Goal: Task Accomplishment & Management: Complete application form

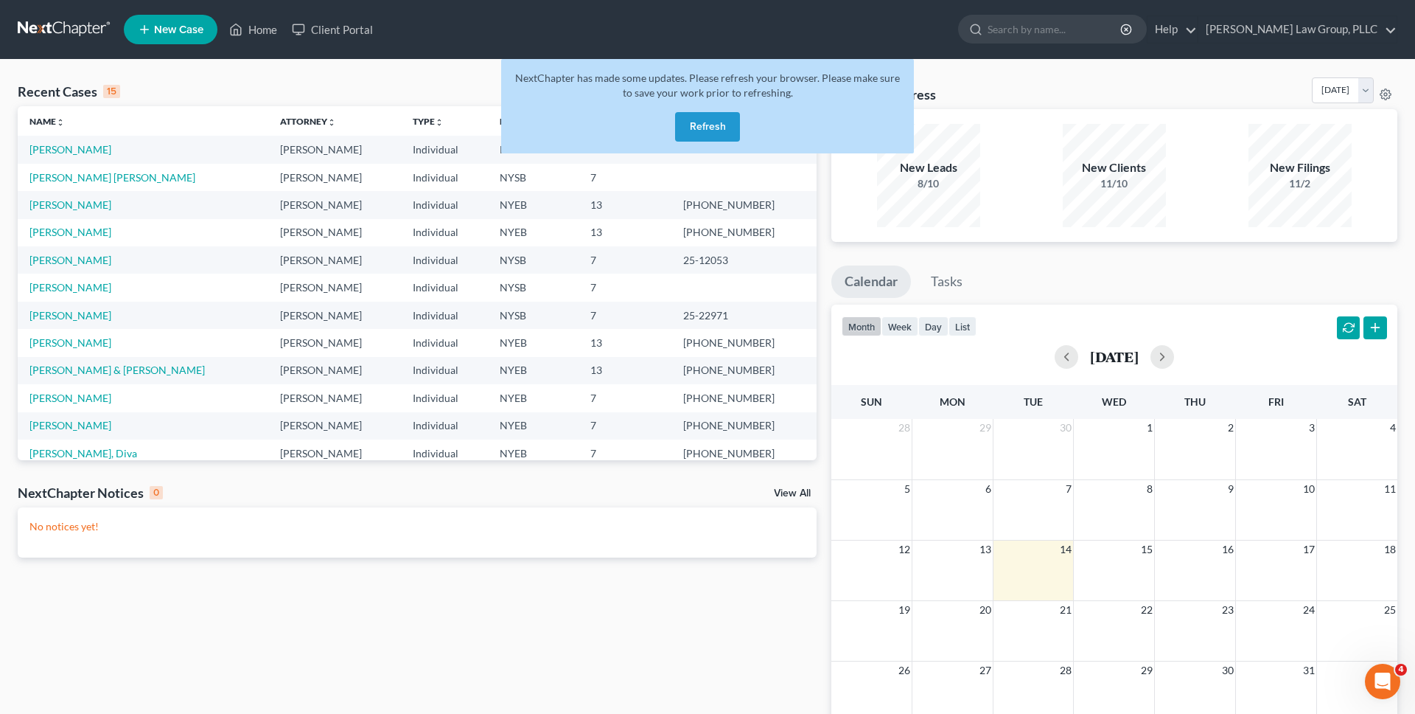
click at [717, 125] on button "Refresh" at bounding box center [707, 126] width 65 height 29
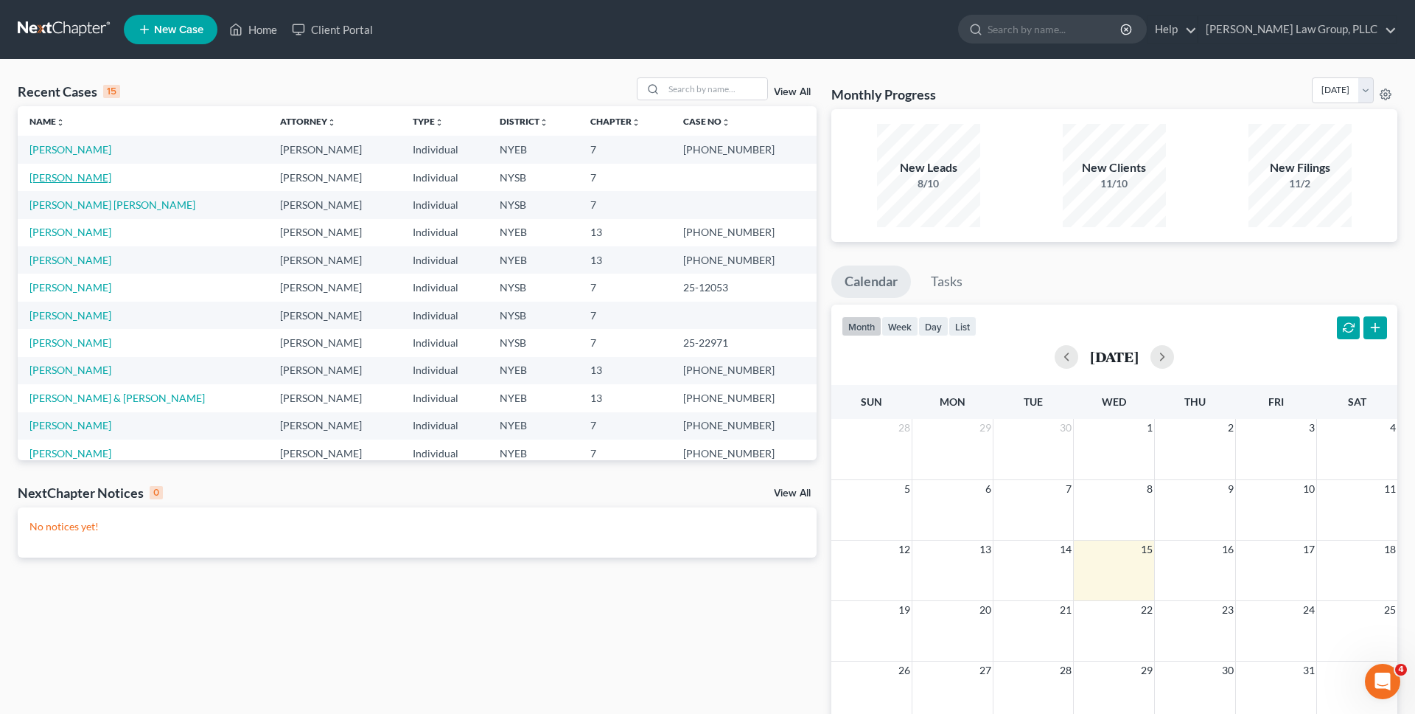
click at [63, 178] on link "[PERSON_NAME]" at bounding box center [70, 177] width 82 height 13
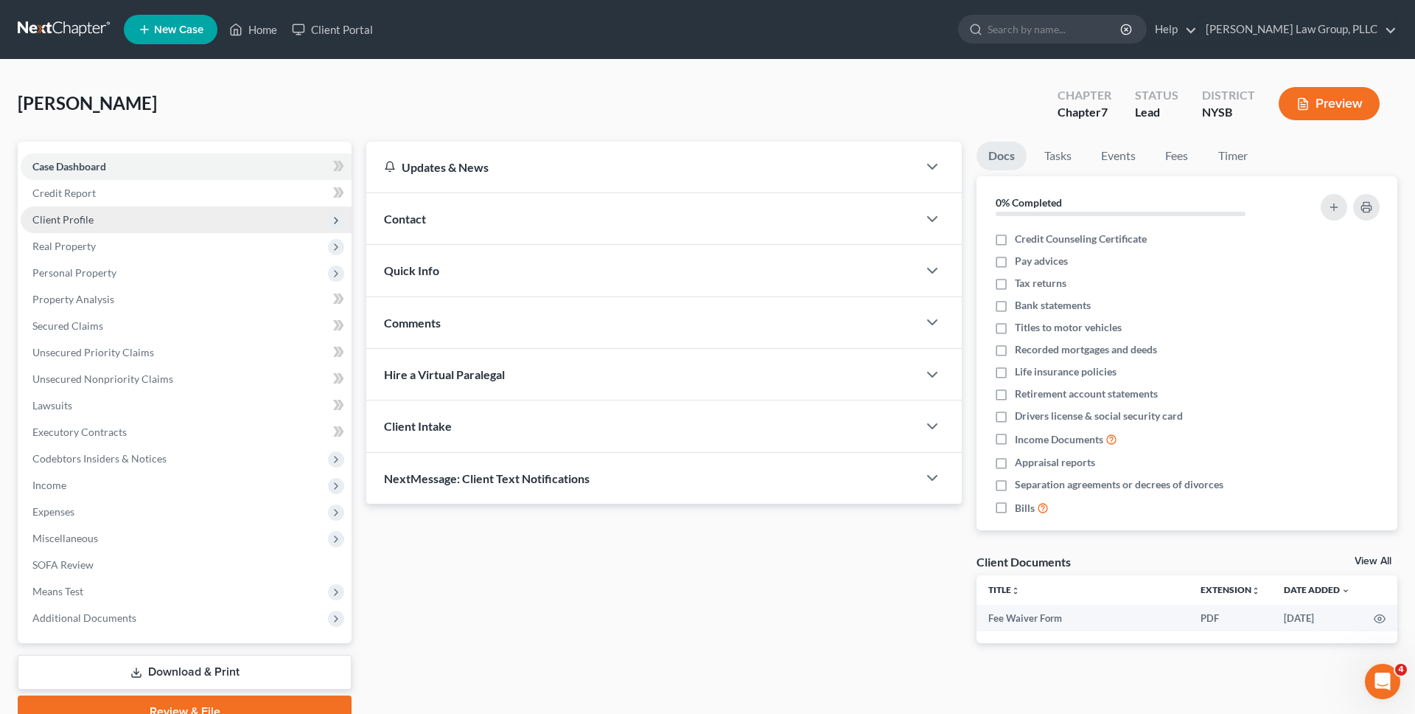
click at [71, 220] on span "Client Profile" at bounding box center [62, 219] width 61 height 13
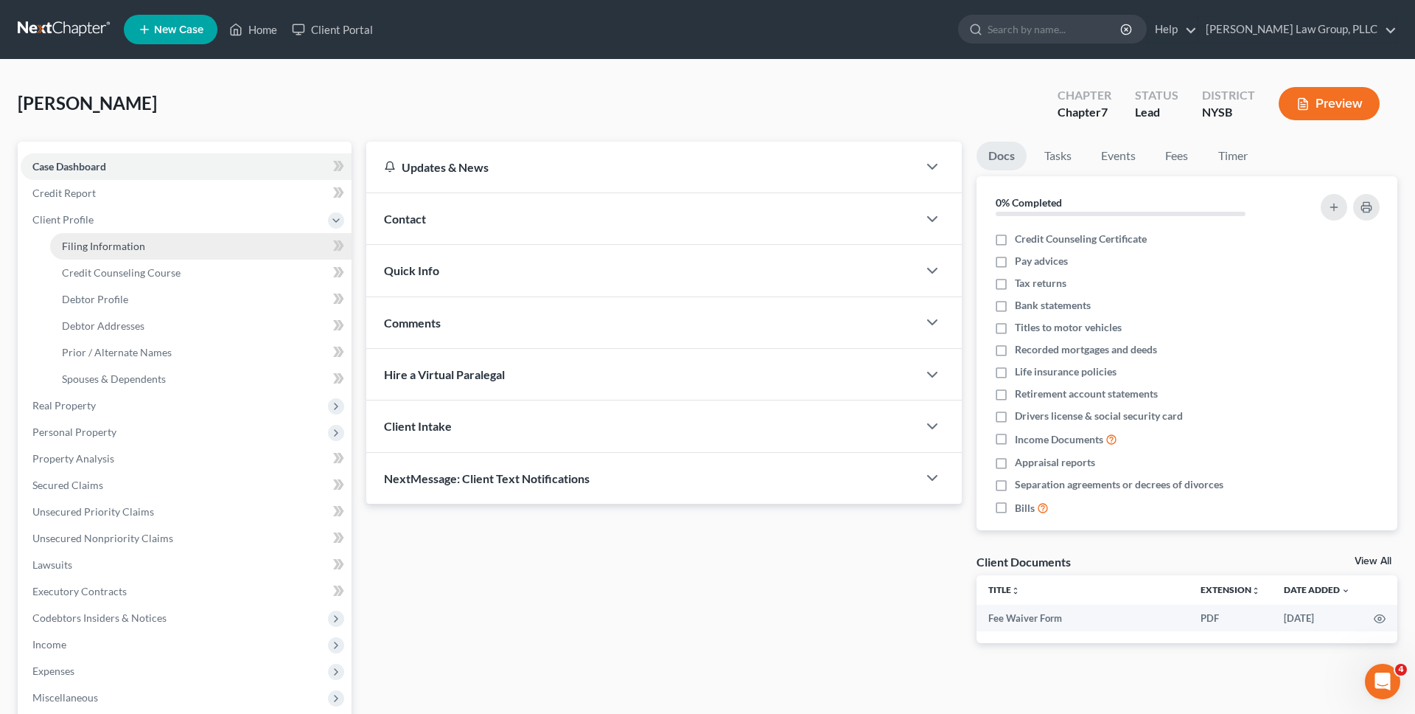
click at [76, 243] on span "Filing Information" at bounding box center [103, 246] width 83 height 13
select select "1"
select select "0"
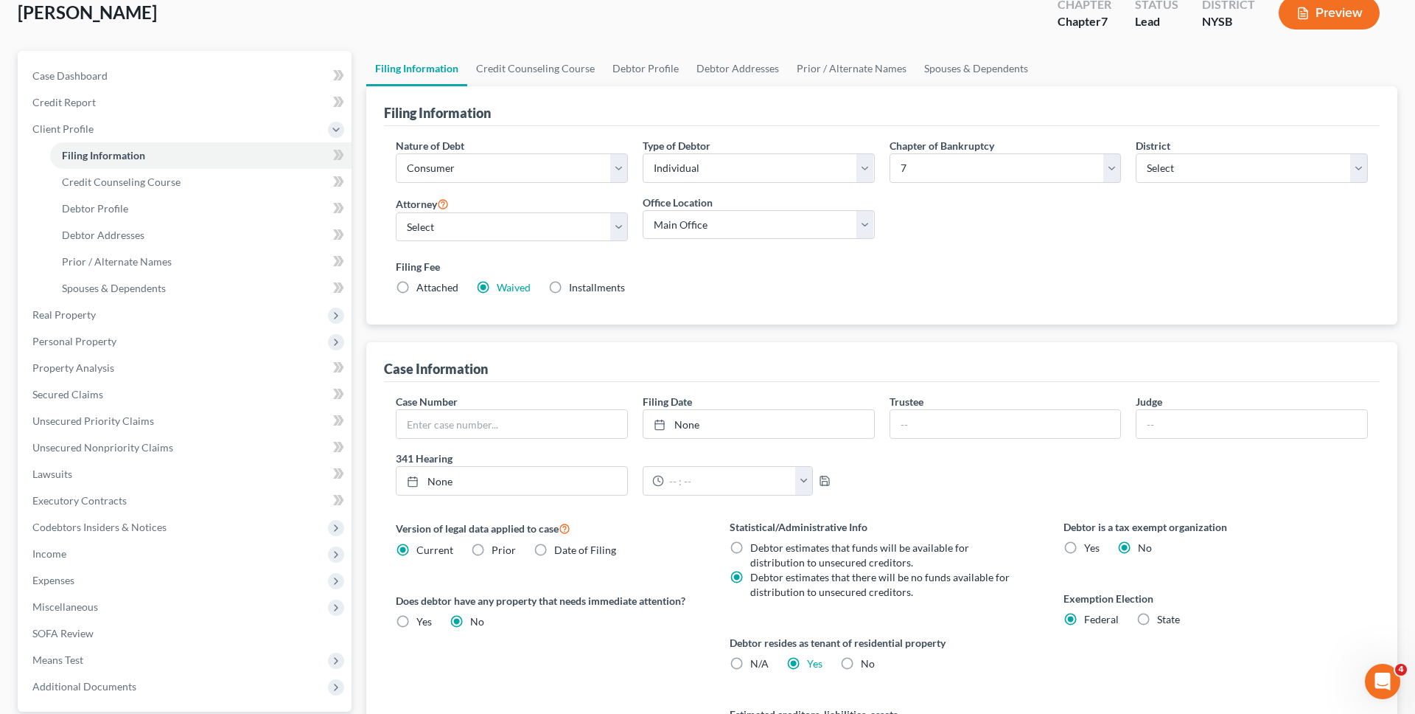
scroll to position [258, 0]
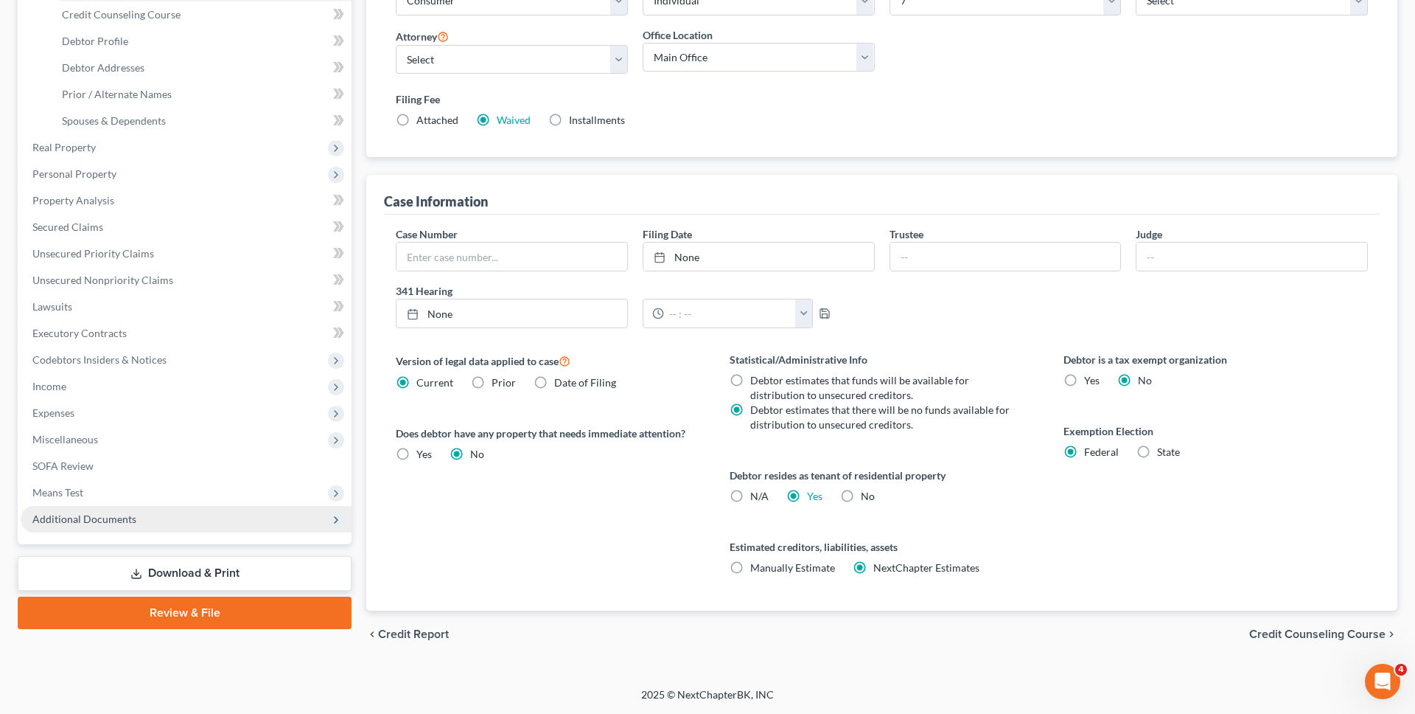
click at [265, 514] on span "Additional Documents" at bounding box center [186, 519] width 331 height 27
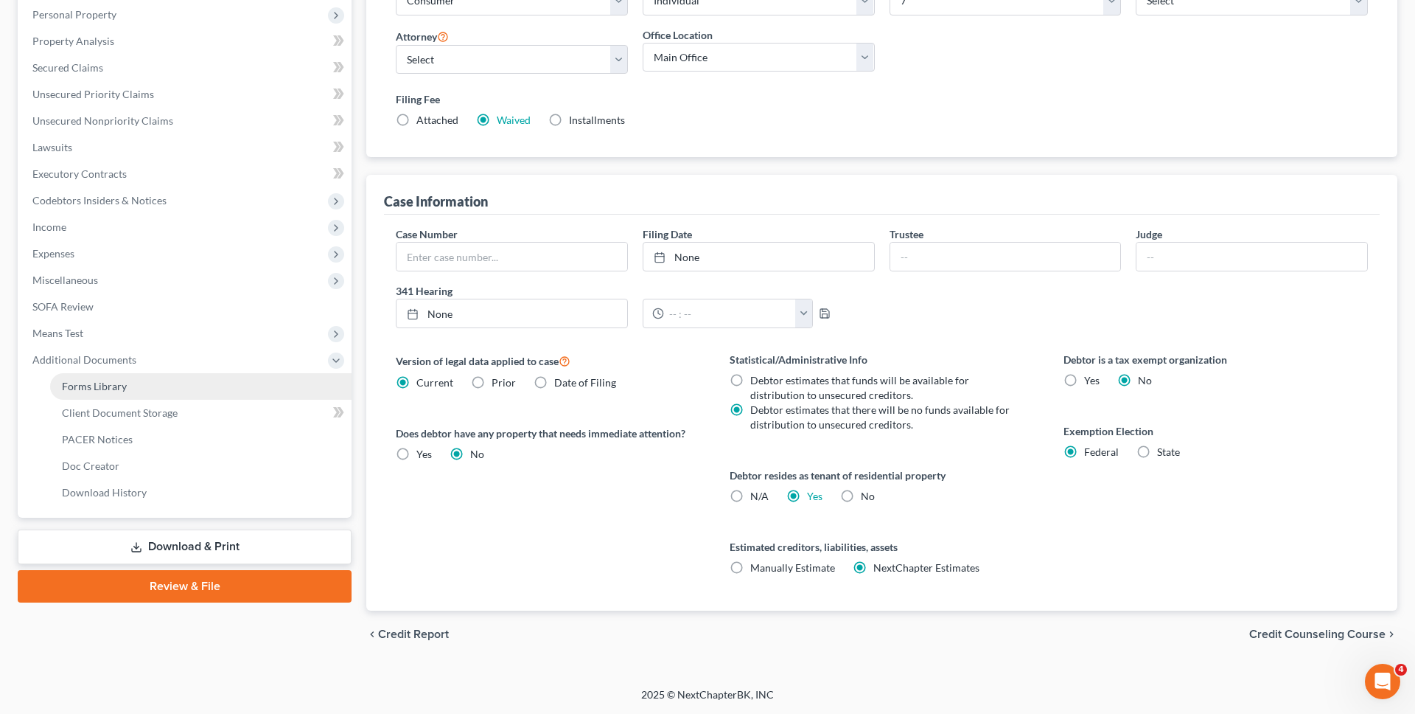
click at [226, 380] on link "Forms Library" at bounding box center [201, 386] width 302 height 27
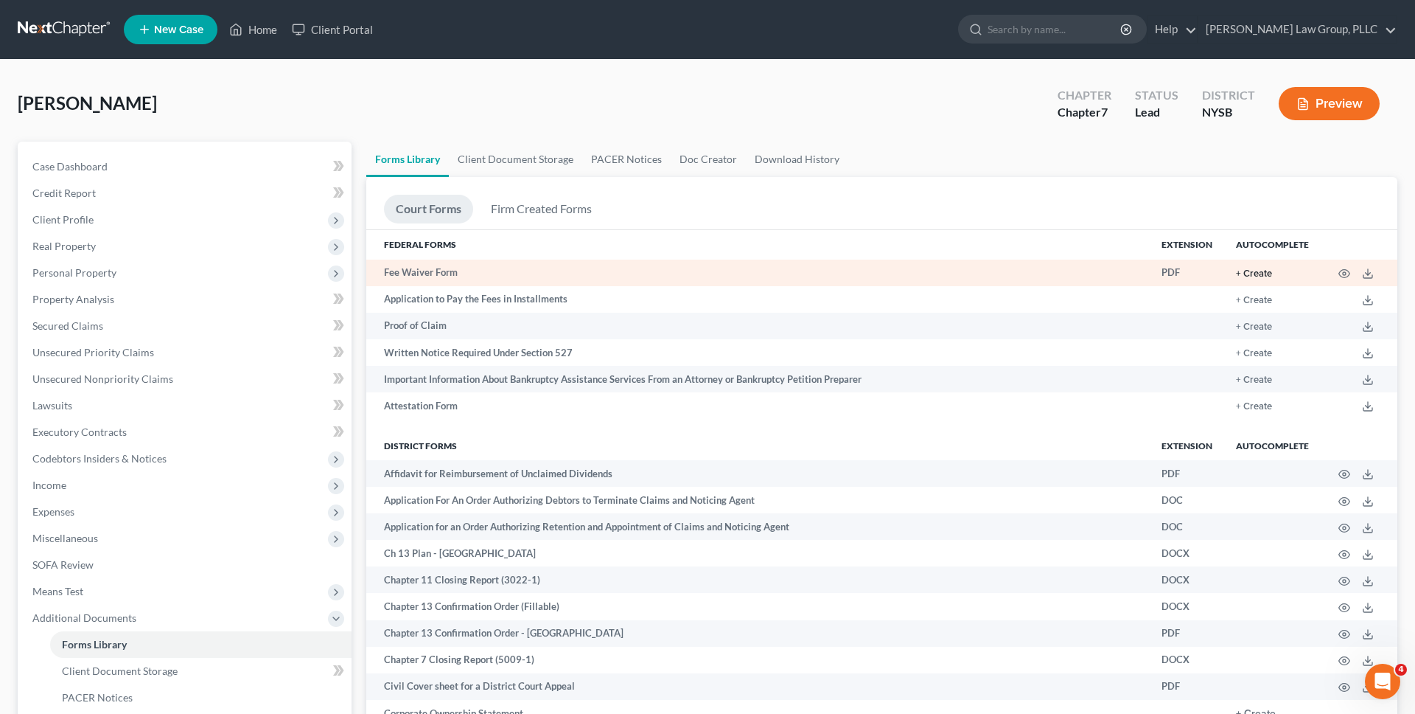
click at [1253, 273] on button "+ Create" at bounding box center [1254, 274] width 36 height 10
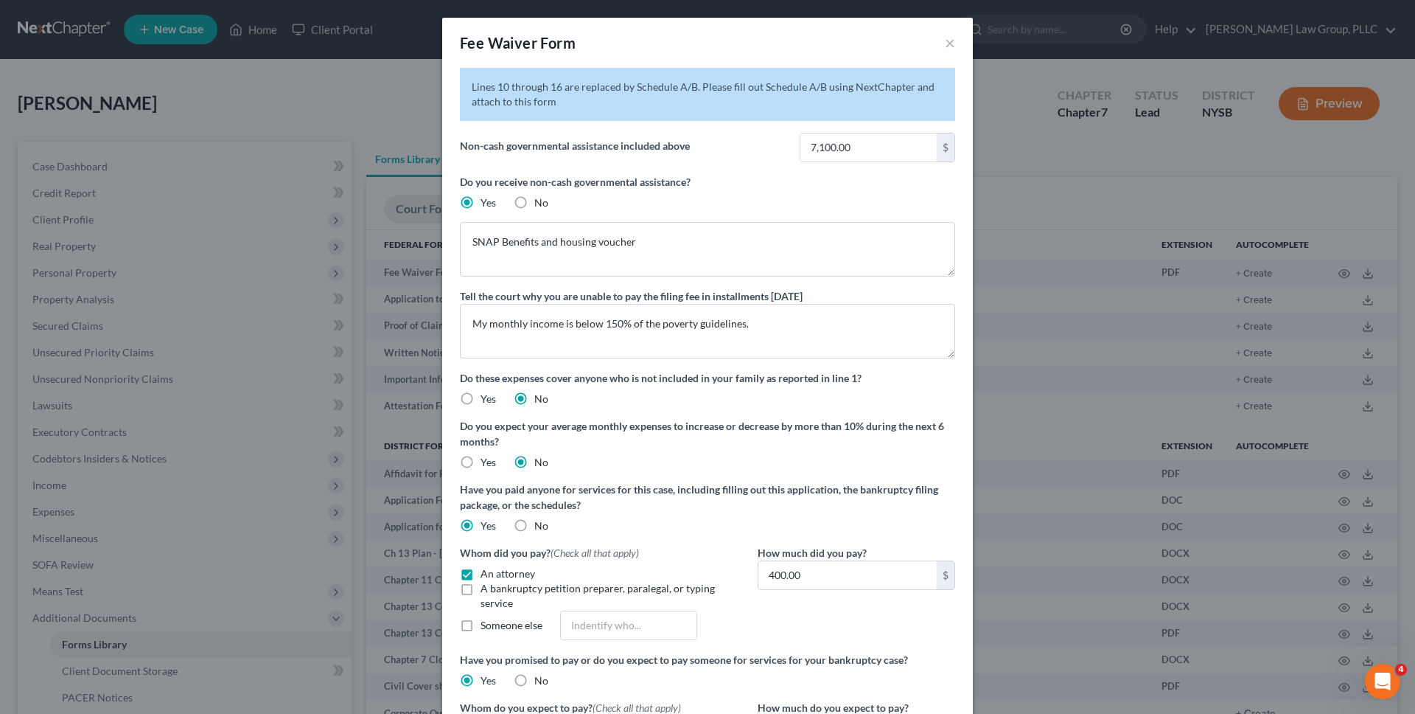
scroll to position [248, 0]
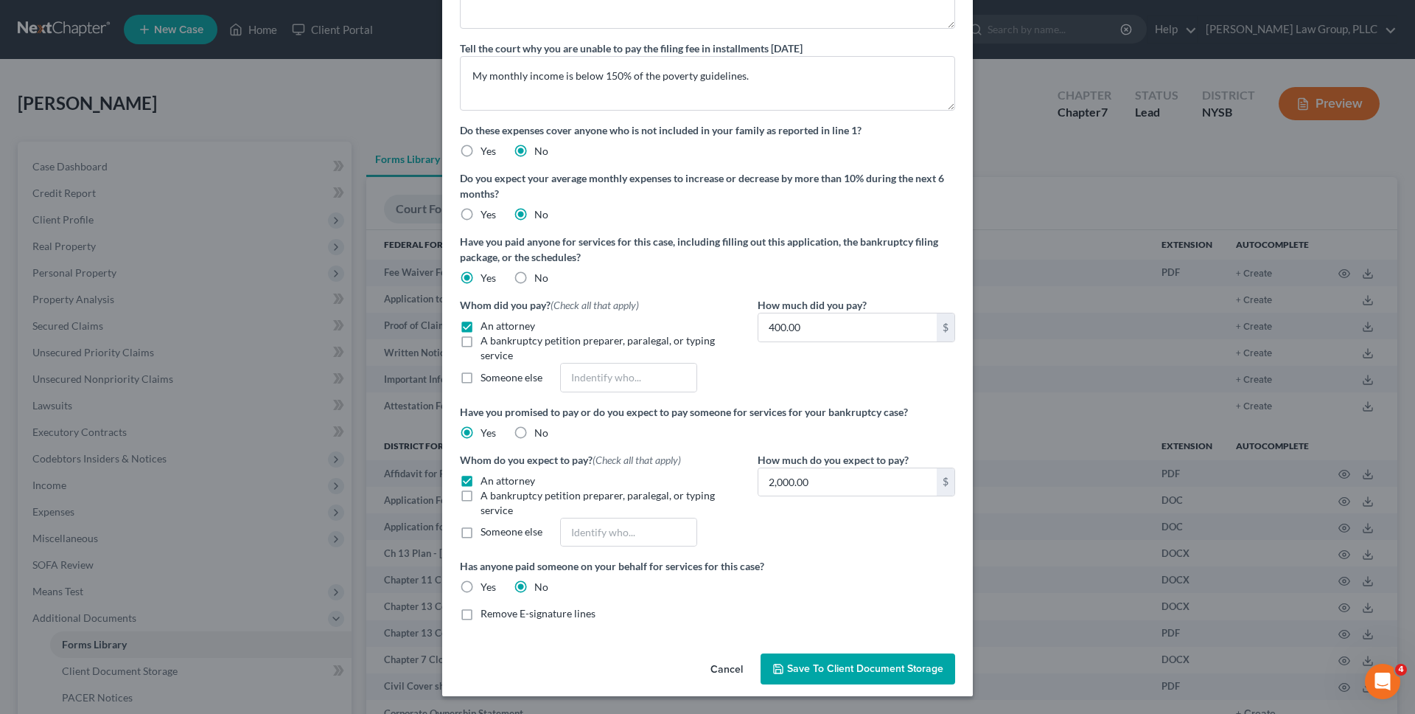
click at [815, 665] on span "Save to Client Document Storage" at bounding box center [865, 668] width 156 height 13
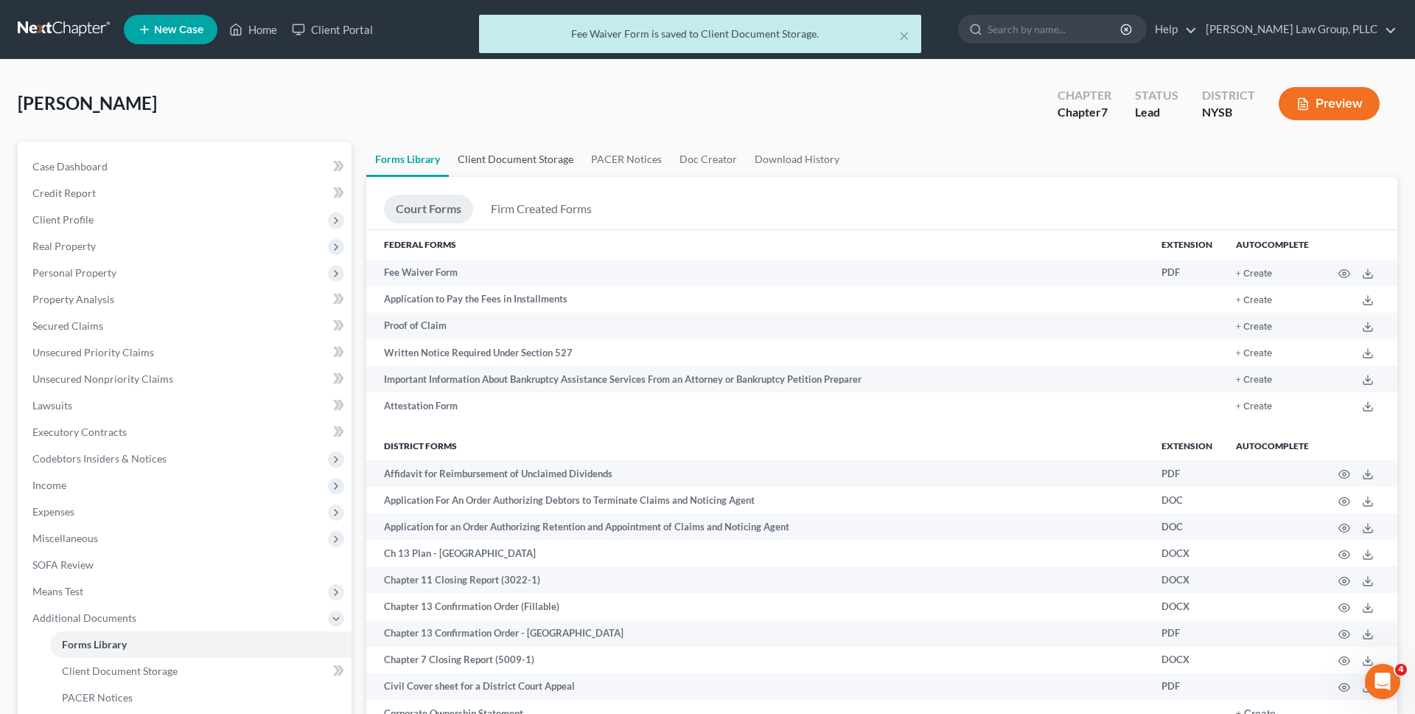
click at [498, 167] on link "Client Document Storage" at bounding box center [515, 159] width 133 height 35
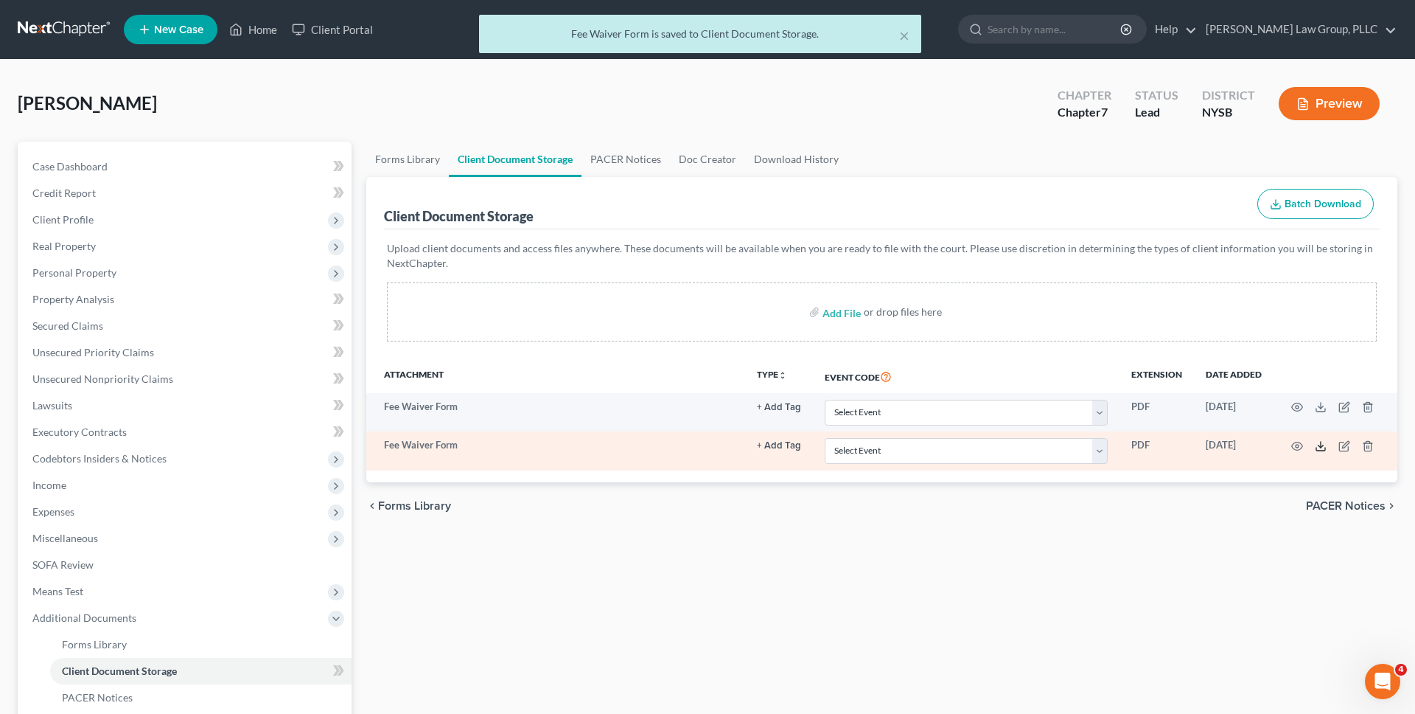
click at [1320, 447] on icon at bounding box center [1321, 446] width 12 height 12
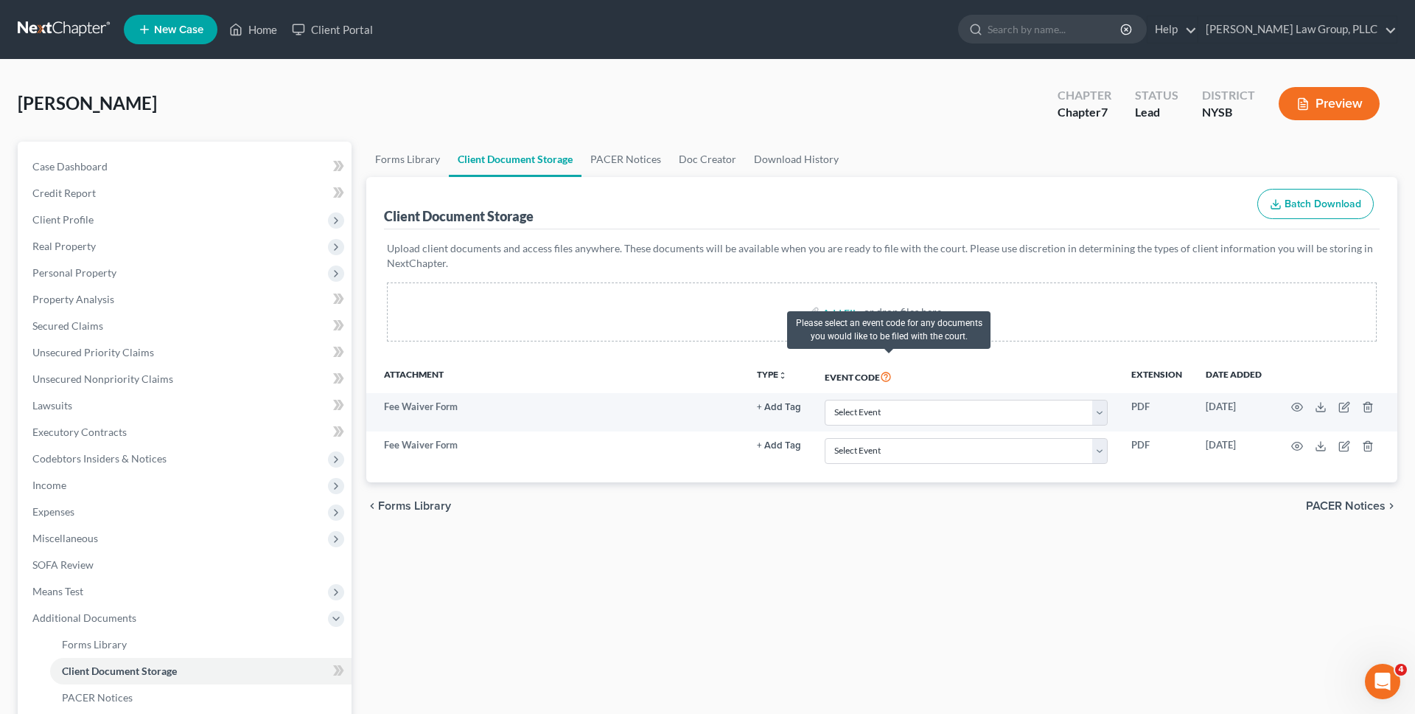
click at [890, 371] on icon at bounding box center [886, 376] width 12 height 14
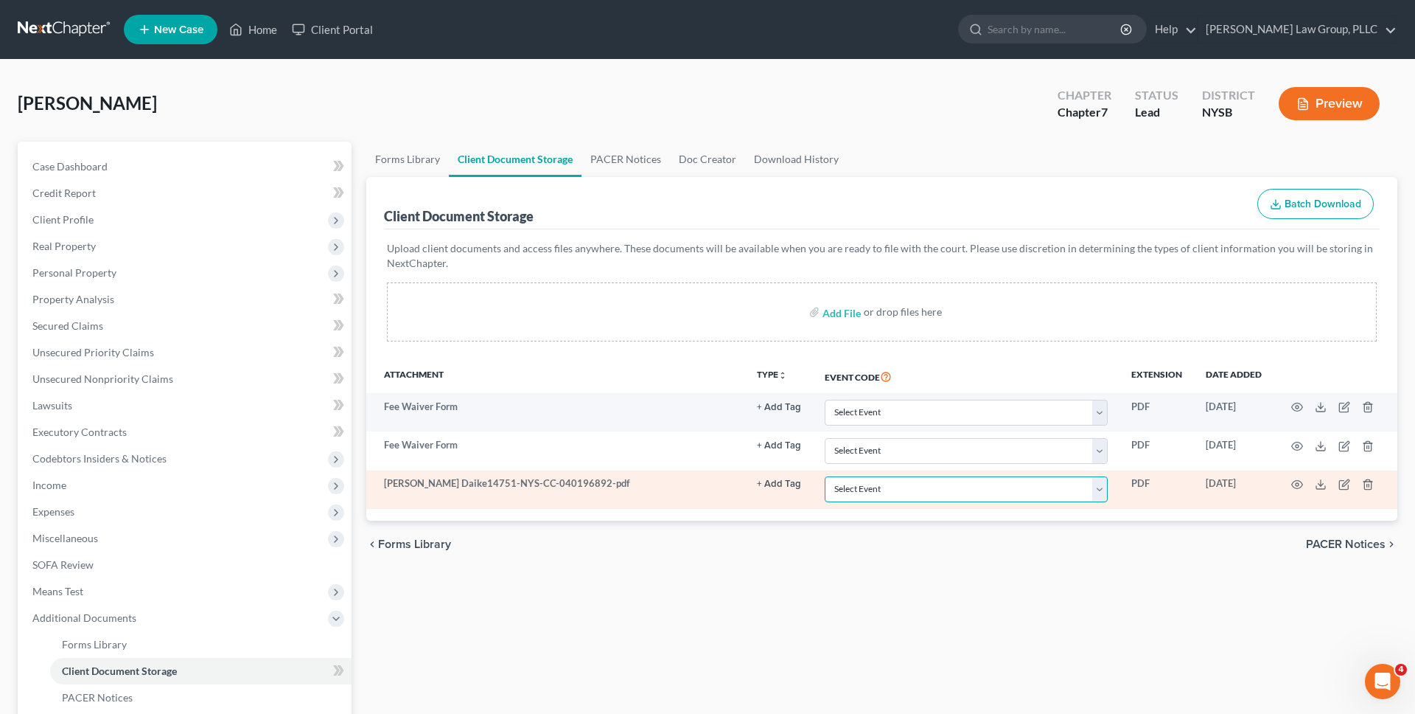
click at [872, 495] on select "Select Event Certificate of Credit Counseling Chapter 13 Calculation of Disposa…" at bounding box center [966, 489] width 283 height 26
select select "0"
click at [826, 476] on select "Select Event Certificate of Credit Counseling Chapter 13 Calculation of Disposa…" at bounding box center [966, 489] width 283 height 26
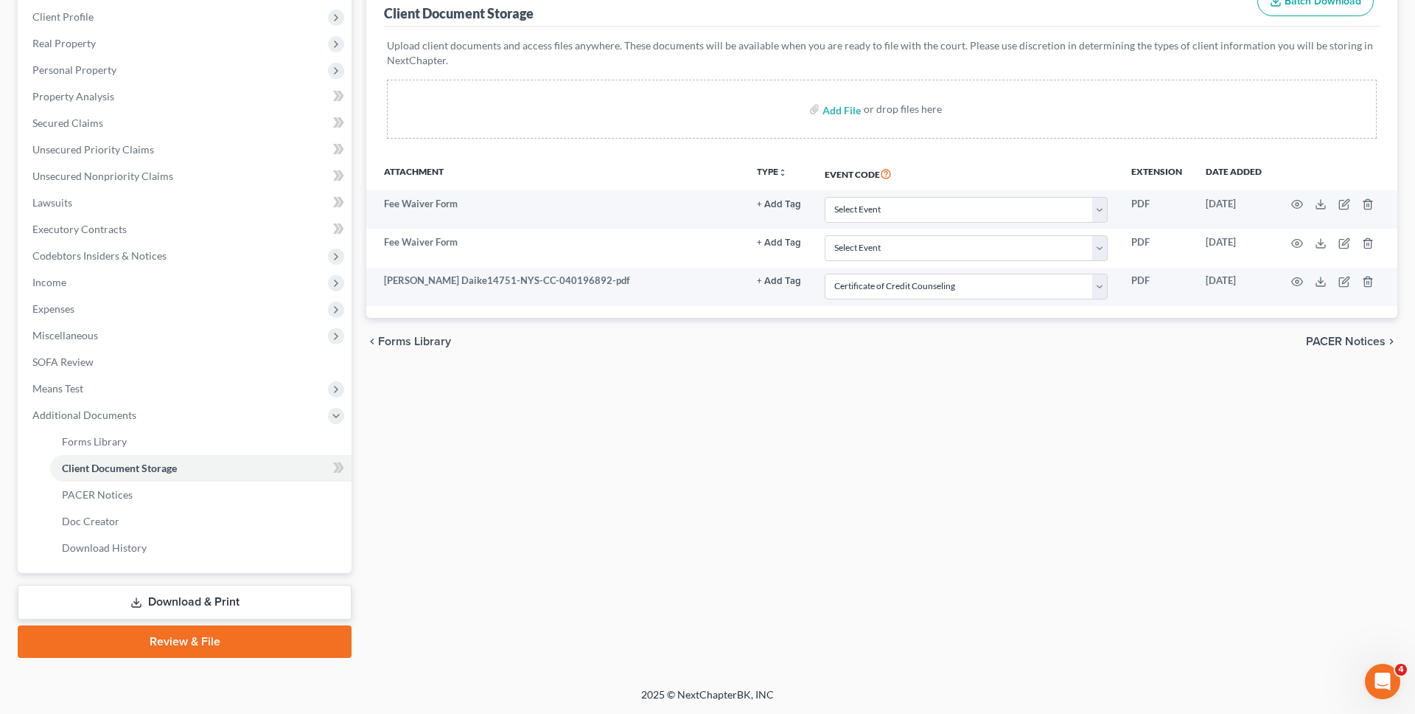
click at [273, 649] on link "Review & File" at bounding box center [185, 641] width 334 height 32
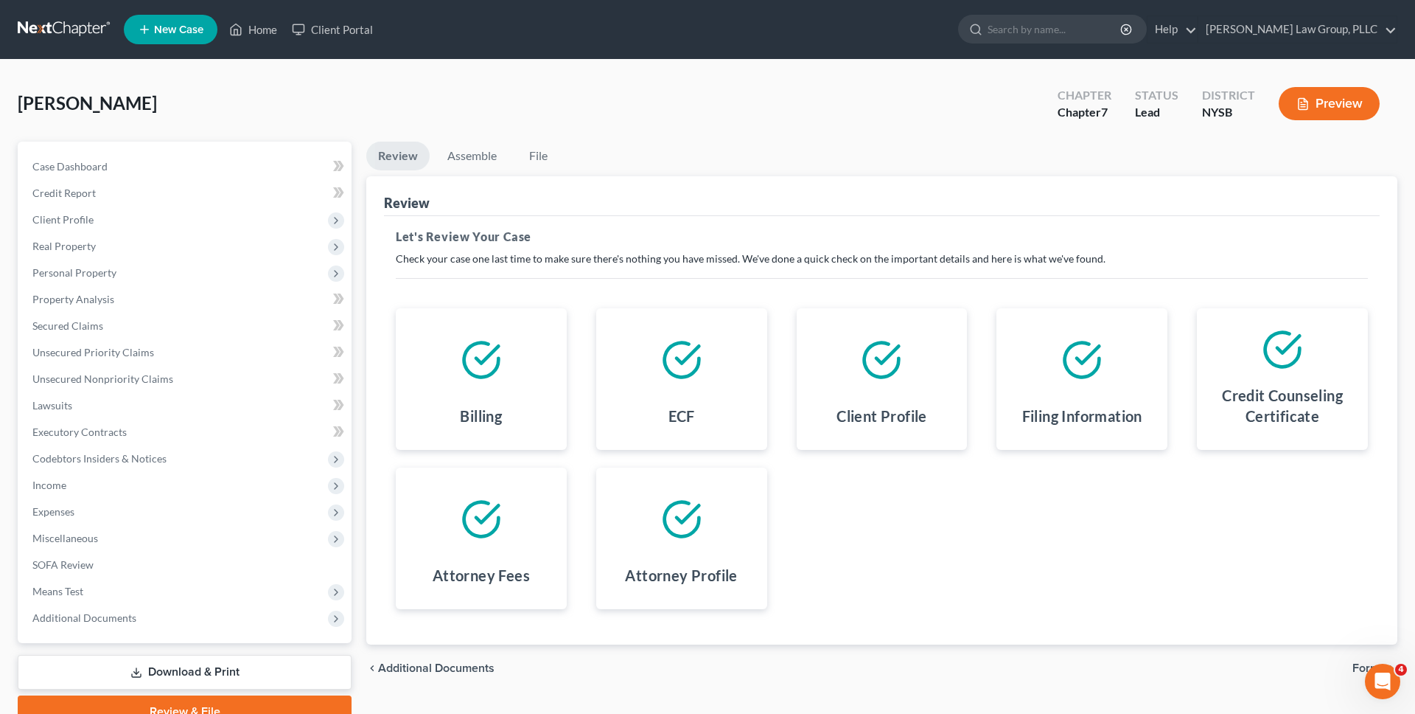
click at [457, 139] on div "Daike, [PERSON_NAME] Upgraded Chapter Chapter 7 Status Lead District NYSB Previ…" at bounding box center [708, 109] width 1380 height 64
click at [458, 149] on link "Assemble" at bounding box center [472, 156] width 73 height 29
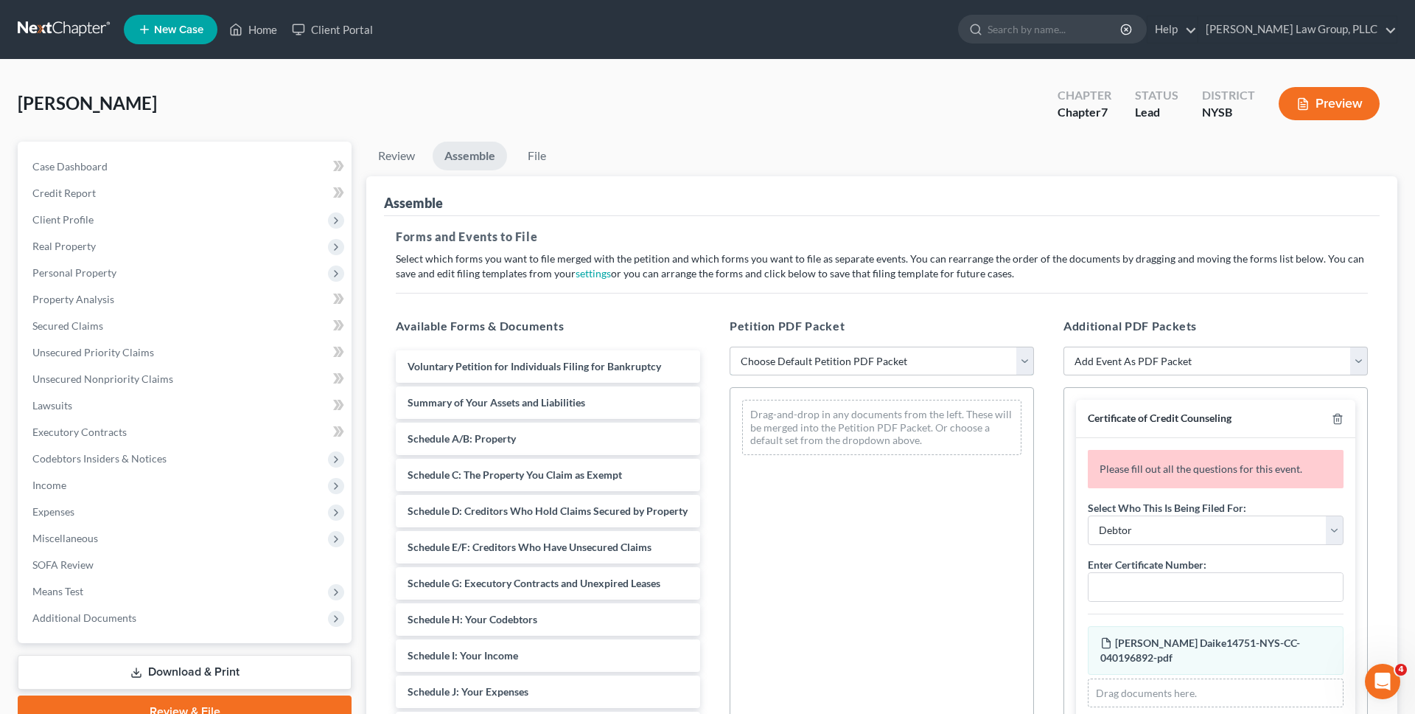
click at [776, 353] on select "Choose Default Petition PDF Packet Emergency Filing (Voluntary Petition and Cre…" at bounding box center [882, 360] width 304 height 29
select select "2"
click at [730, 346] on select "Choose Default Petition PDF Packet Emergency Filing (Voluntary Petition and Cre…" at bounding box center [882, 360] width 304 height 29
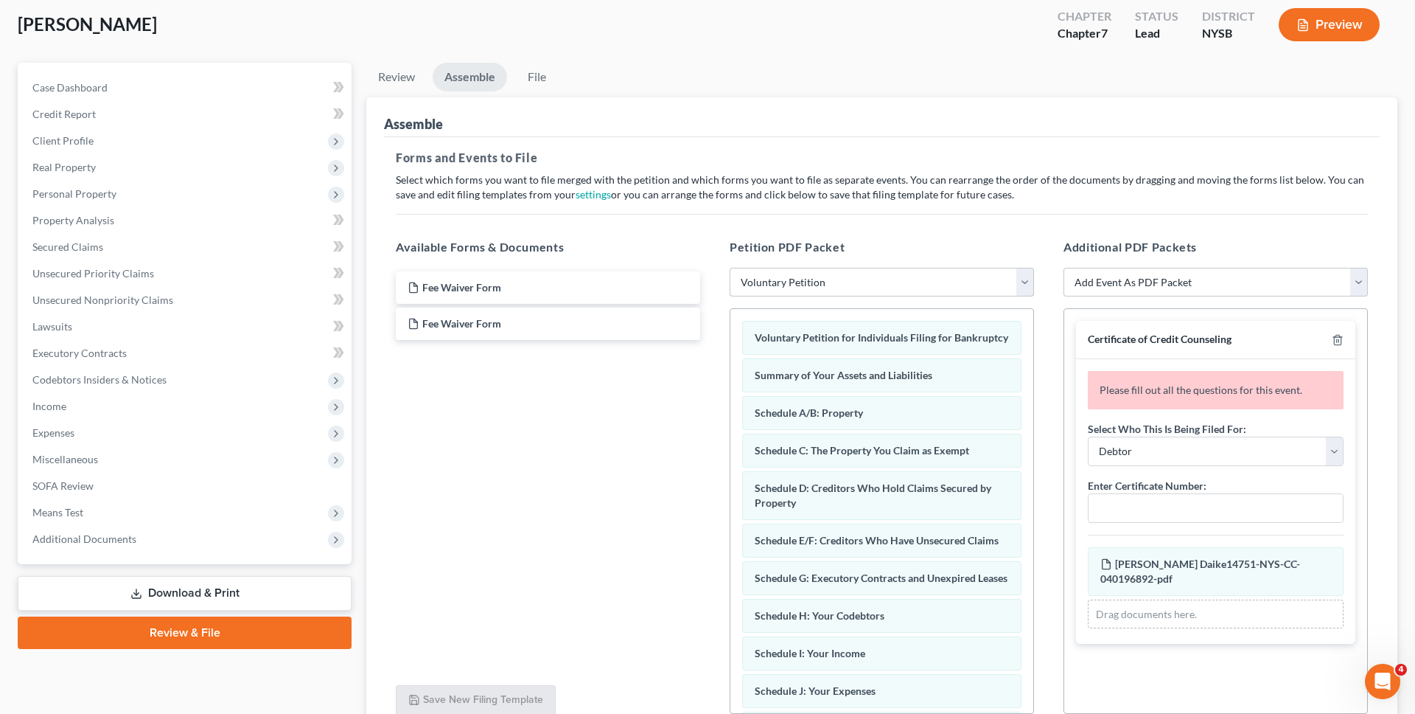
scroll to position [212, 0]
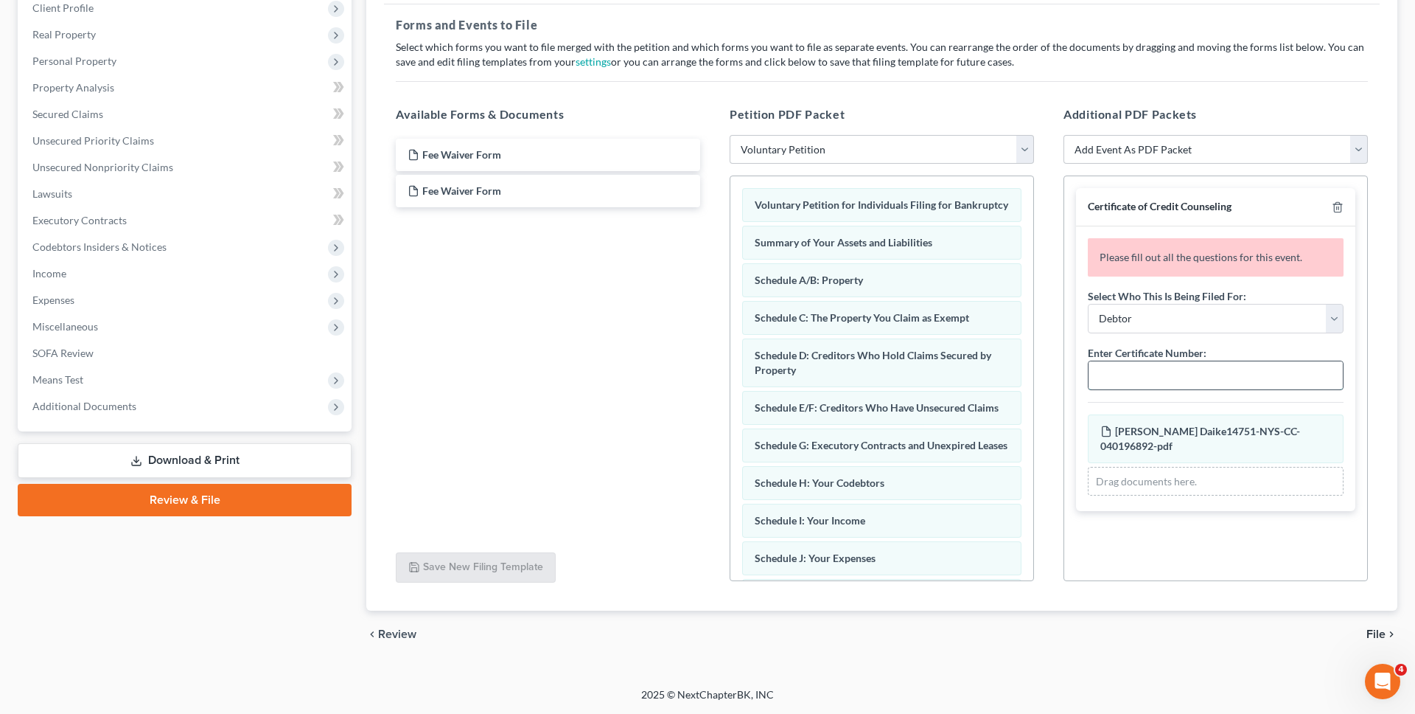
paste input "14751-NYS-CC-040196892"
click at [1138, 380] on div "Please fill out all the questions for this event. Select Who This Is Being File…" at bounding box center [1215, 368] width 279 height 285
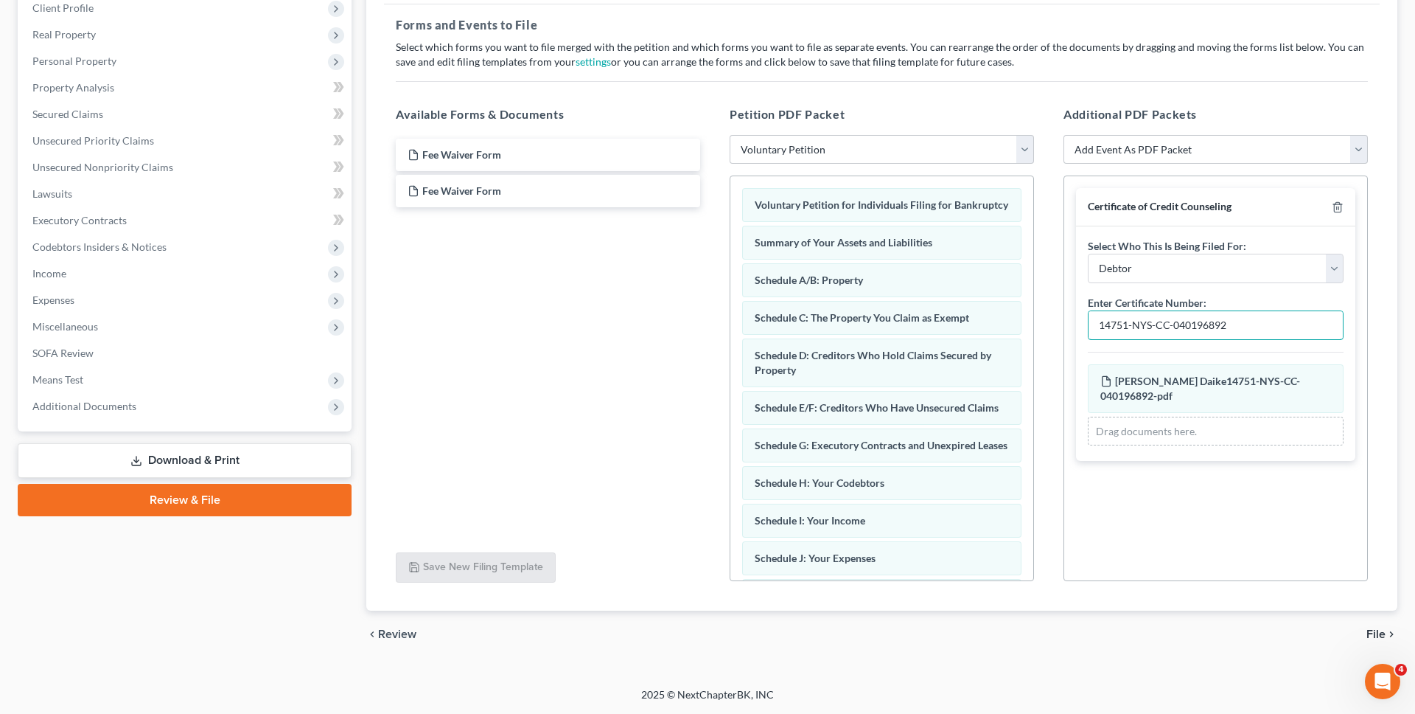
type input "14751-NYS-CC-040196892"
click at [1373, 628] on span "File" at bounding box center [1376, 634] width 19 height 12
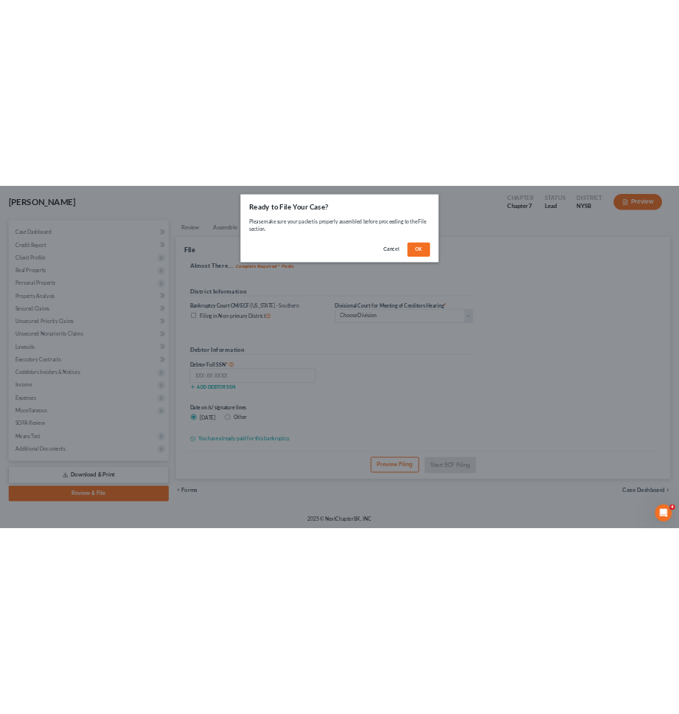
scroll to position [70, 0]
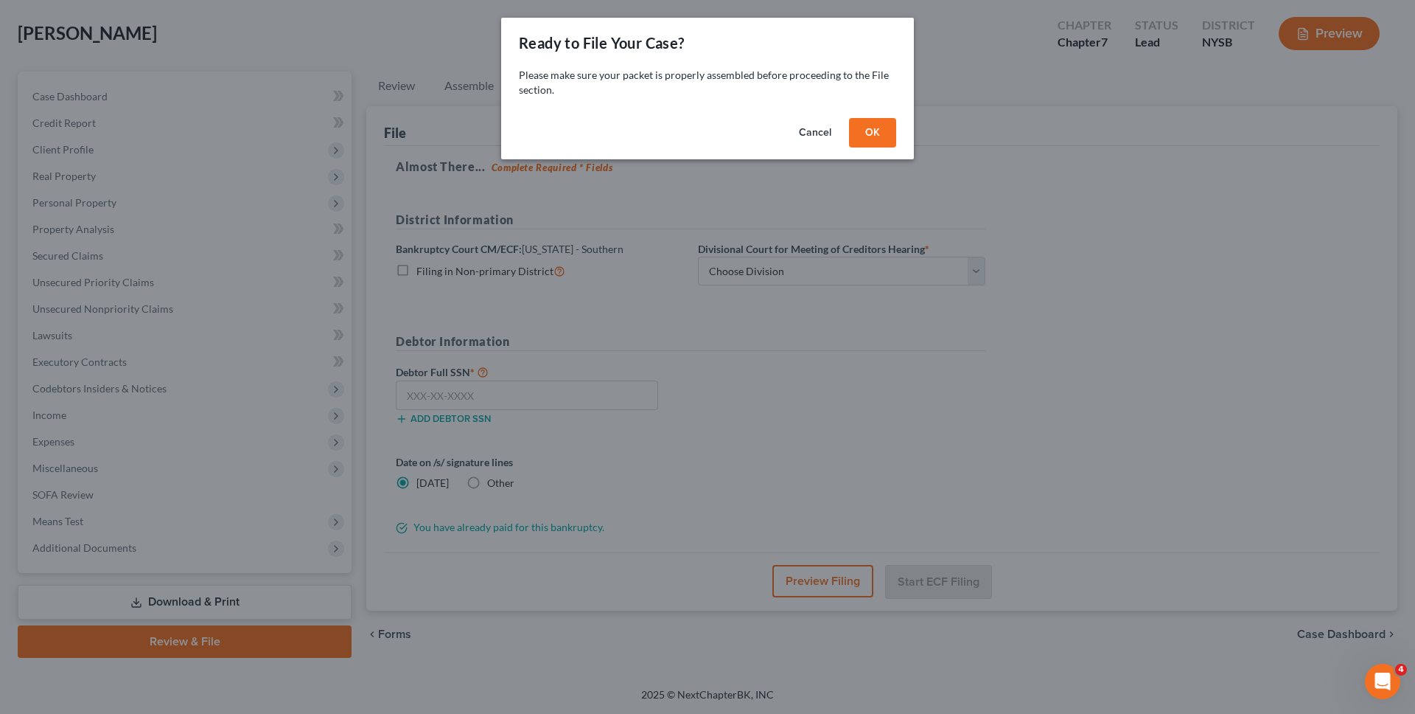
click at [863, 134] on button "OK" at bounding box center [872, 132] width 47 height 29
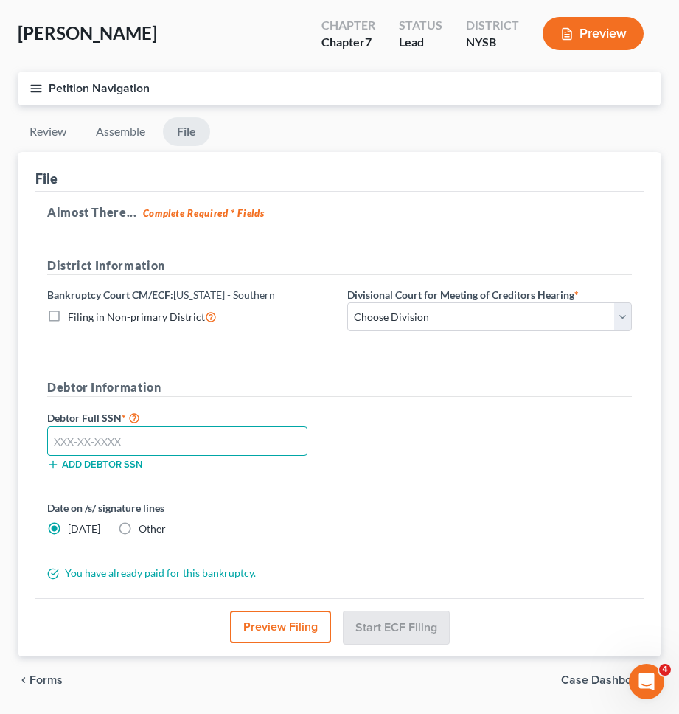
click at [284, 439] on input "text" at bounding box center [177, 440] width 260 height 29
type input "130-80-7999"
click at [453, 513] on div "Date on /s/ signature lines [DATE] Other" at bounding box center [339, 524] width 599 height 48
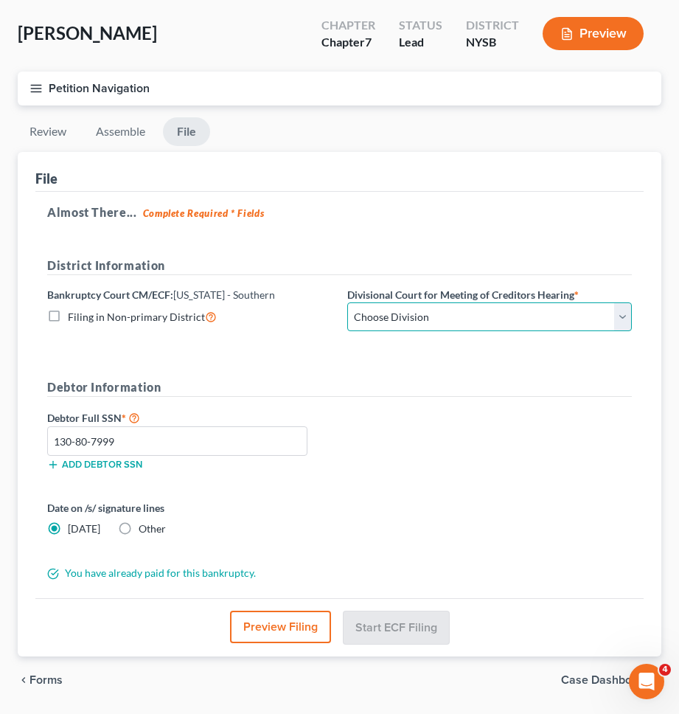
click at [518, 316] on select "Choose Division [GEOGRAPHIC_DATA] [GEOGRAPHIC_DATA] [GEOGRAPHIC_DATA]" at bounding box center [489, 316] width 285 height 29
select select "0"
click at [347, 302] on select "Choose Division [GEOGRAPHIC_DATA] [GEOGRAPHIC_DATA] [GEOGRAPHIC_DATA]" at bounding box center [489, 316] width 285 height 29
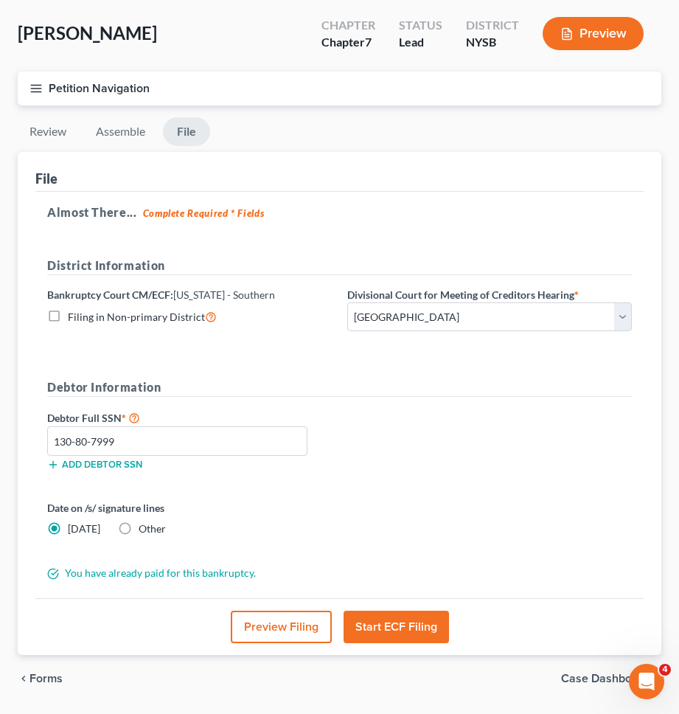
click at [523, 394] on h5 "Debtor Information" at bounding box center [339, 387] width 585 height 18
click at [386, 629] on button "Start ECF Filing" at bounding box center [396, 626] width 105 height 32
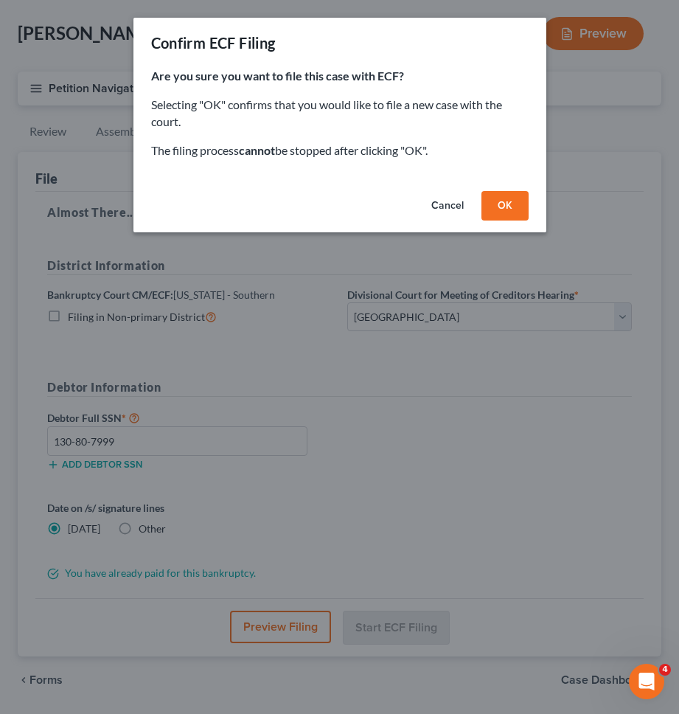
click at [504, 216] on button "OK" at bounding box center [504, 205] width 47 height 29
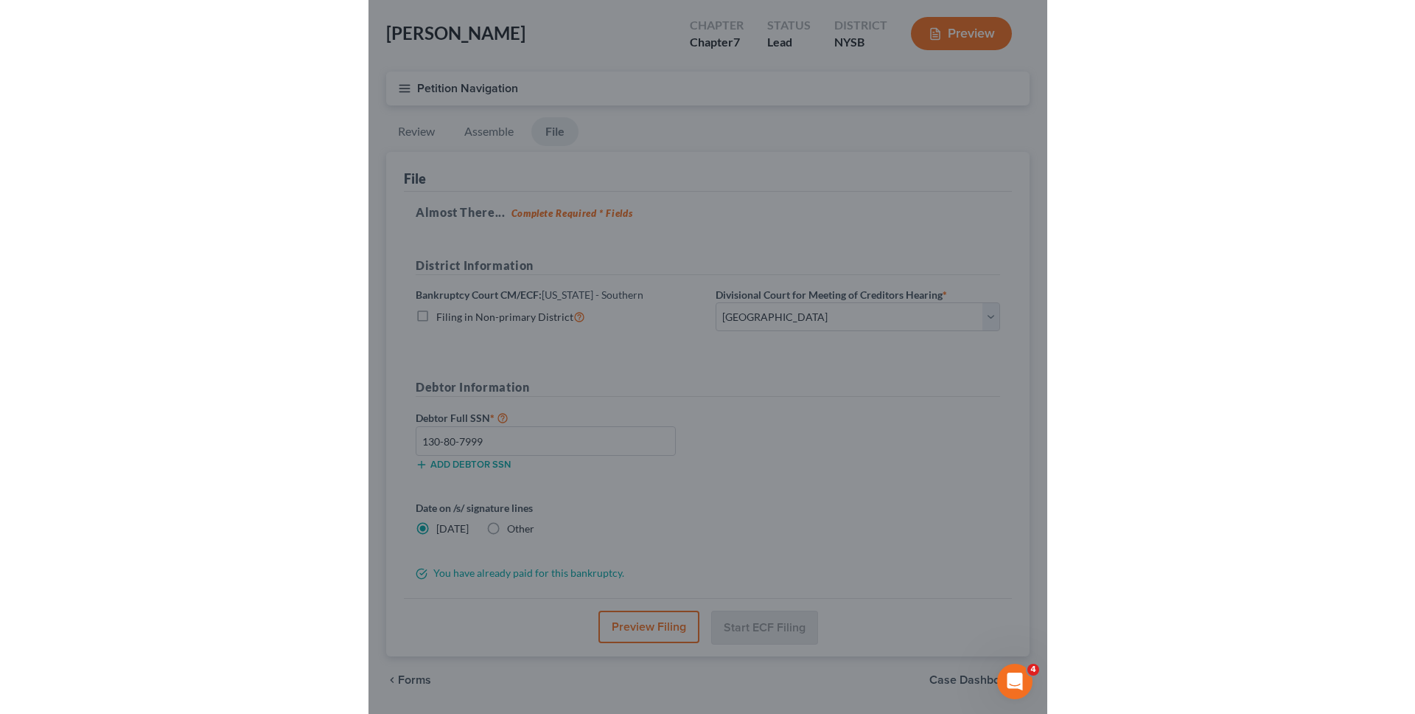
scroll to position [0, 0]
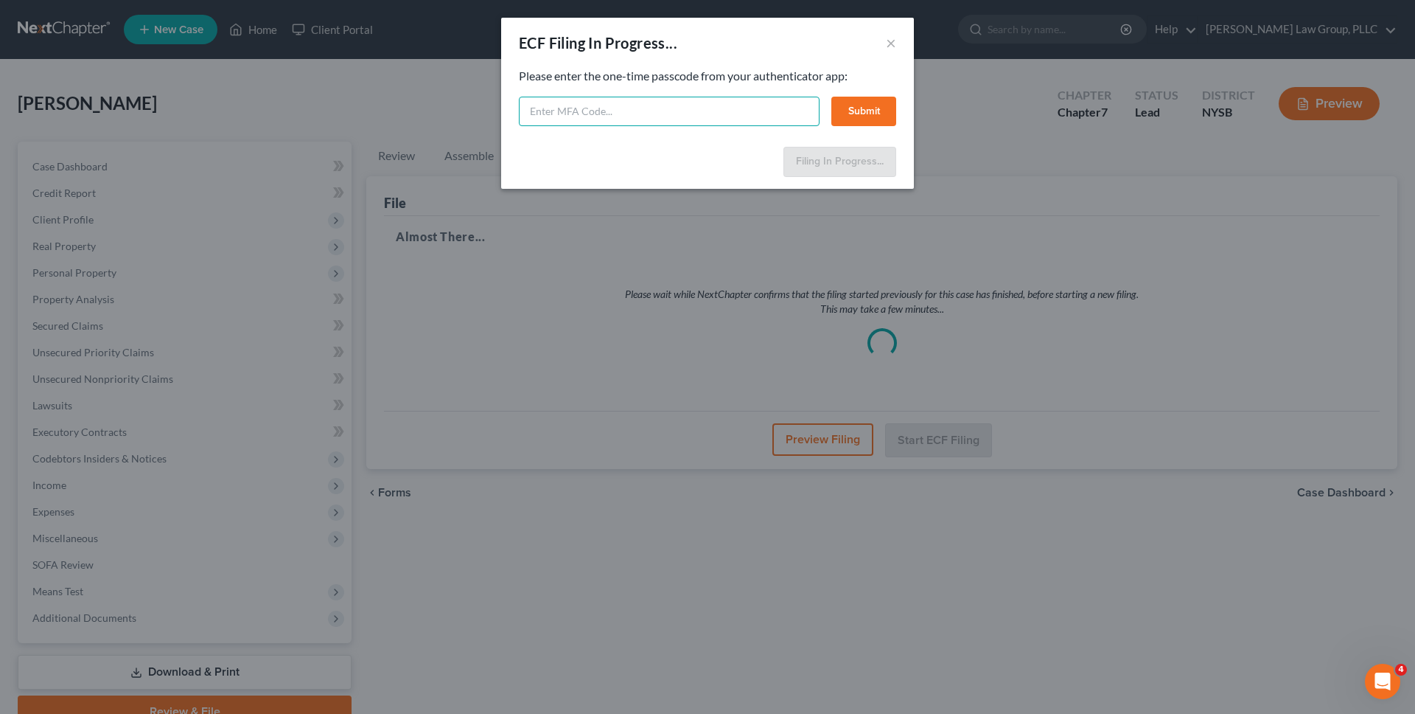
click at [566, 108] on input "text" at bounding box center [669, 111] width 301 height 29
type input "620571"
click at [872, 109] on button "Submit" at bounding box center [864, 111] width 65 height 29
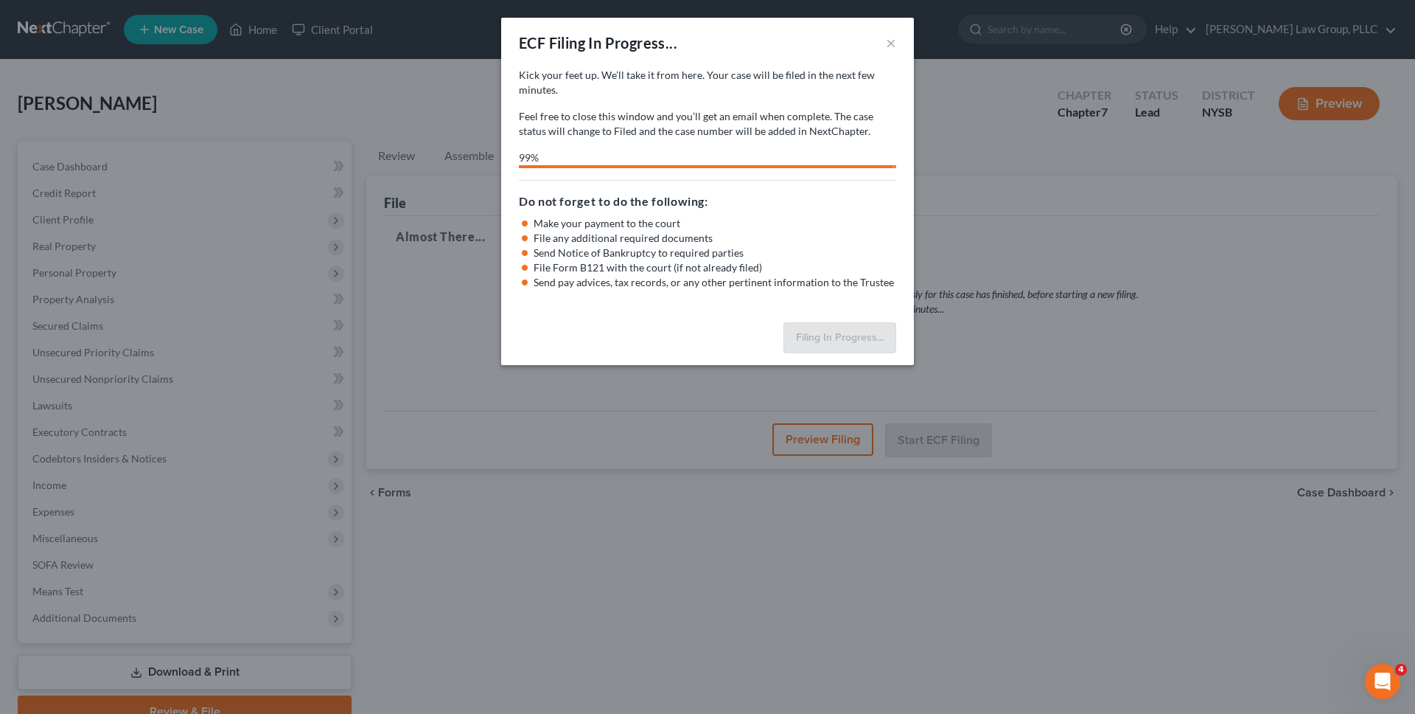
click at [767, 100] on div "Kick your feet up. We’ll take it from here. Your case will be filed in the next…" at bounding box center [707, 103] width 377 height 71
select select "0"
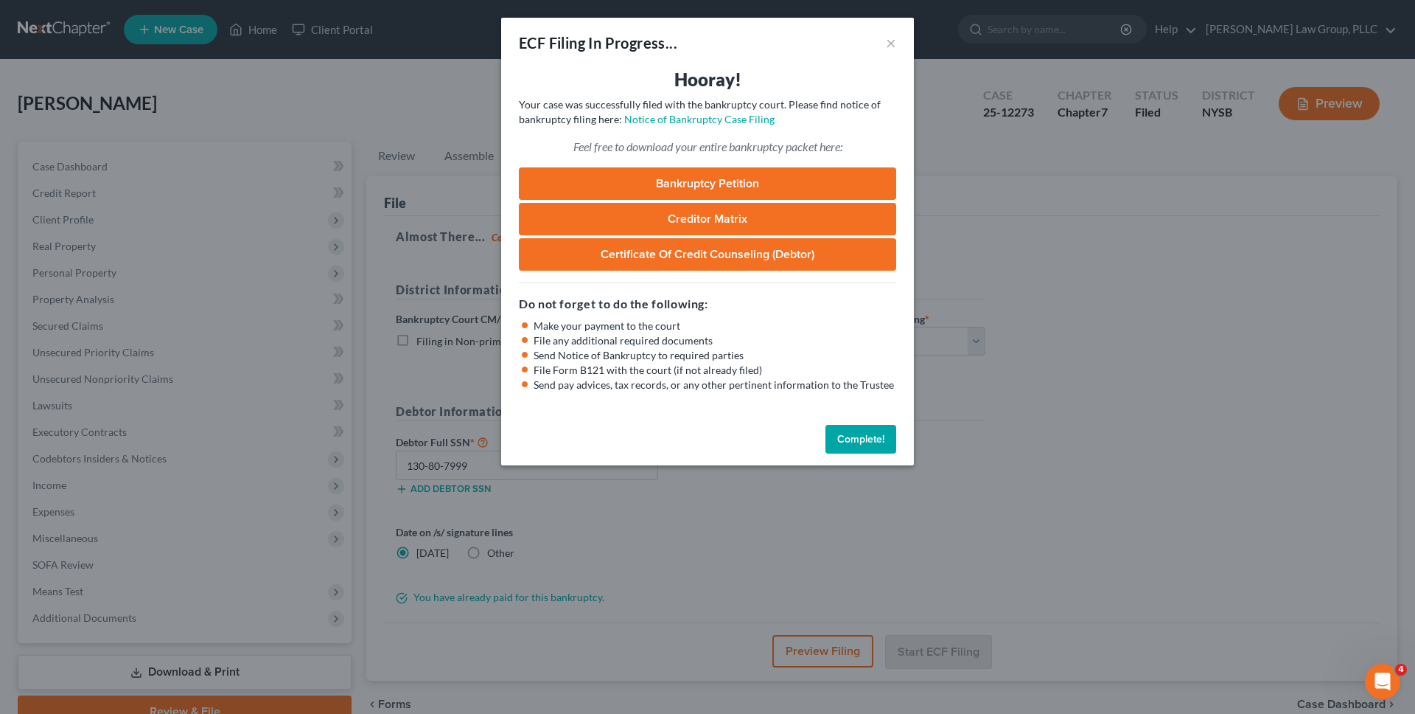
click at [857, 449] on button "Complete!" at bounding box center [861, 439] width 71 height 29
